Goal: Entertainment & Leisure: Consume media (video, audio)

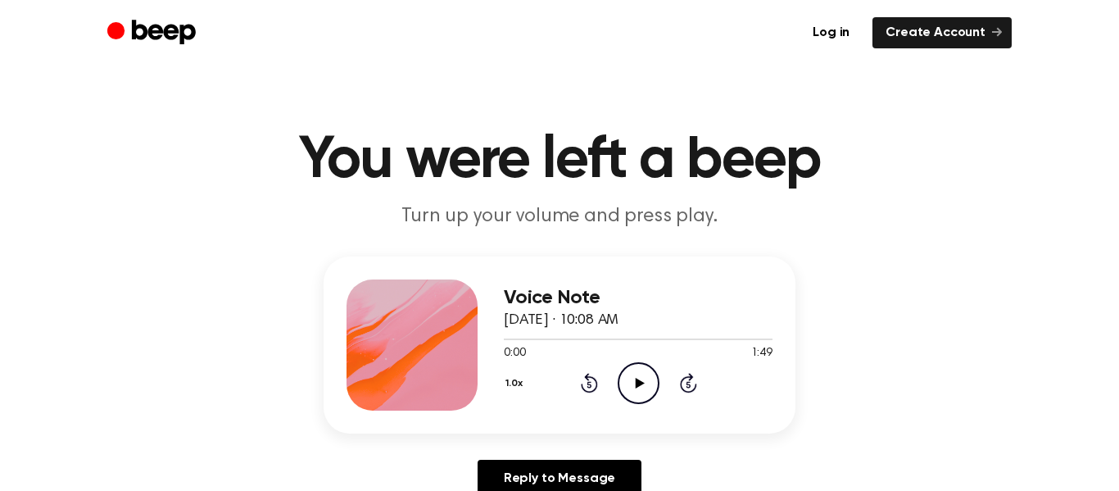
click at [632, 383] on icon "Play Audio" at bounding box center [639, 383] width 42 height 42
click at [643, 389] on icon "Pause Audio" at bounding box center [639, 383] width 42 height 42
click at [505, 340] on div at bounding box center [638, 338] width 269 height 13
click at [639, 387] on icon "Play Audio" at bounding box center [639, 383] width 42 height 42
click at [645, 389] on icon "Play Audio" at bounding box center [639, 383] width 42 height 42
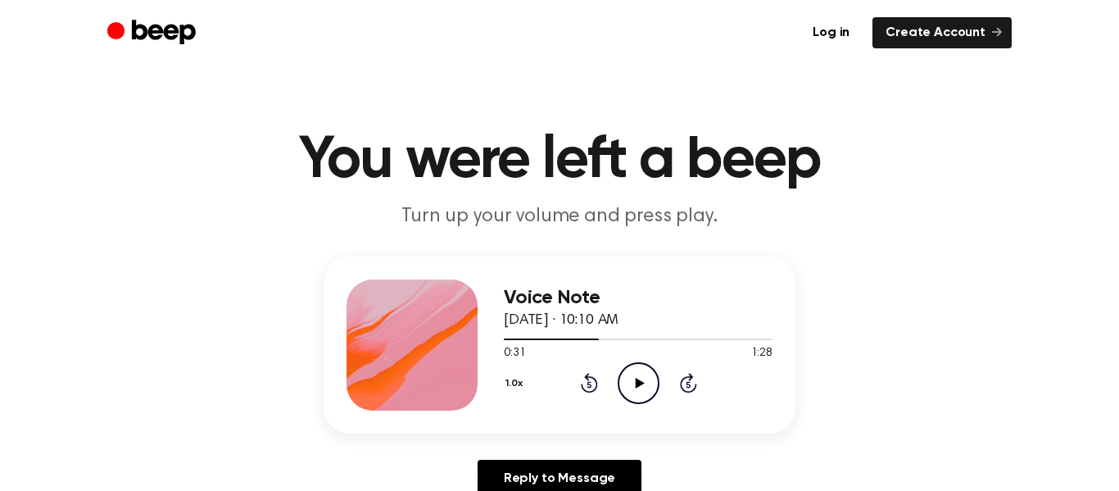
click at [644, 388] on icon "Play Audio" at bounding box center [639, 383] width 42 height 42
